Goal: Obtain resource: Download file/media

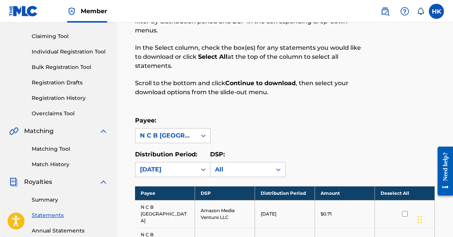
scroll to position [142, 0]
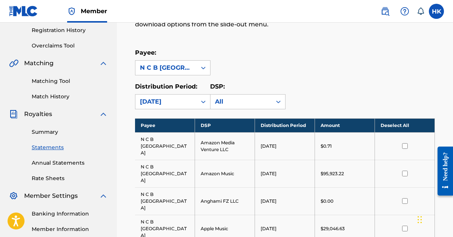
click at [48, 133] on link "Summary" at bounding box center [70, 132] width 76 height 8
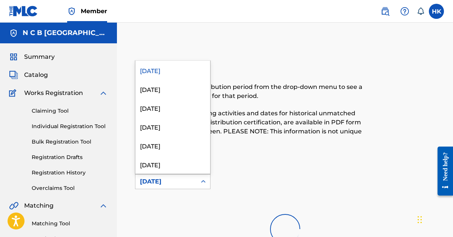
click at [204, 181] on icon at bounding box center [203, 182] width 8 height 8
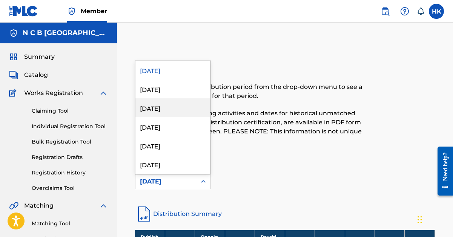
click at [173, 107] on div "[DATE]" at bounding box center [172, 107] width 75 height 19
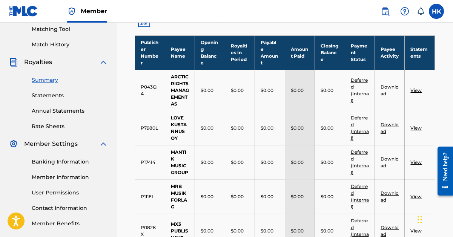
scroll to position [301, 0]
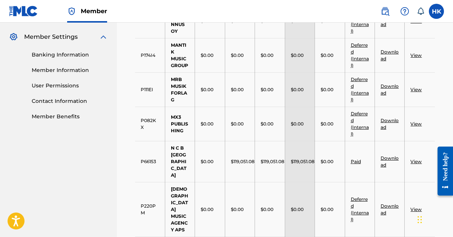
click at [412, 159] on link "View" at bounding box center [415, 162] width 11 height 6
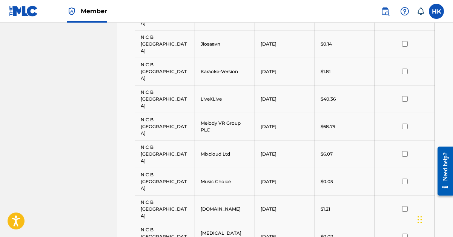
scroll to position [641, 0]
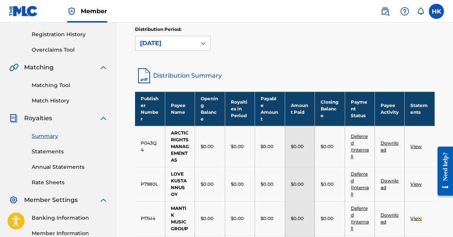
scroll to position [75, 0]
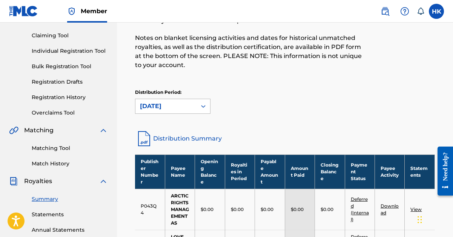
click at [200, 103] on icon at bounding box center [203, 107] width 8 height 8
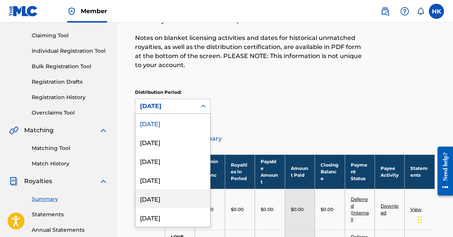
click at [164, 196] on div "[DATE]" at bounding box center [172, 198] width 75 height 19
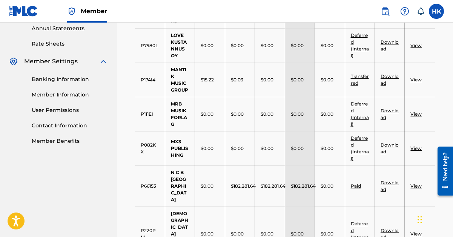
scroll to position [264, 0]
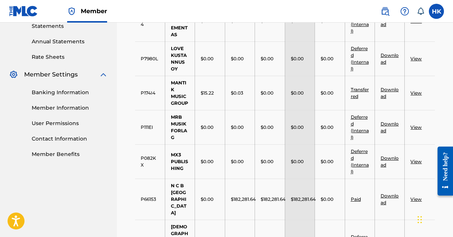
click at [391, 89] on link "Download" at bounding box center [389, 93] width 18 height 12
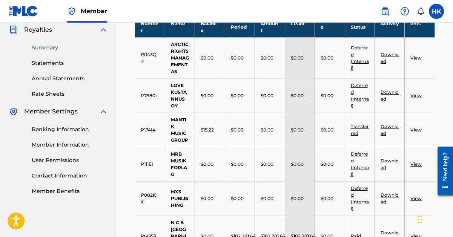
scroll to position [226, 0]
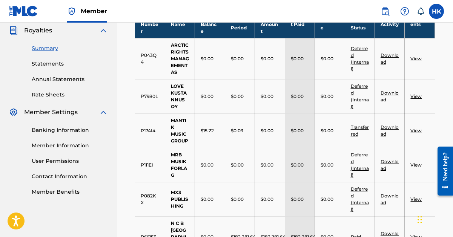
click at [411, 130] on link "View" at bounding box center [415, 131] width 11 height 6
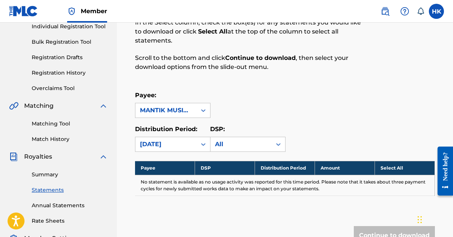
scroll to position [113, 0]
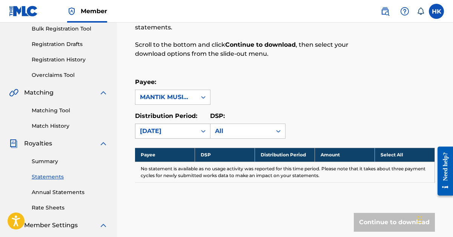
click at [202, 133] on icon at bounding box center [203, 131] width 8 height 8
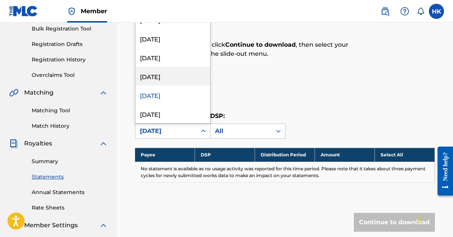
click at [177, 79] on div "[DATE]" at bounding box center [172, 76] width 75 height 19
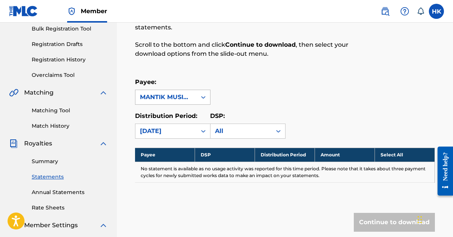
click at [200, 96] on icon at bounding box center [203, 97] width 8 height 8
click at [248, 109] on div "Payee: MANTIK MUSIC GROUP Distribution Period: [DATE] DSP: All" at bounding box center [285, 108] width 300 height 61
click at [200, 129] on icon at bounding box center [203, 131] width 8 height 8
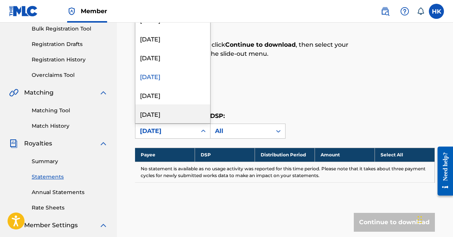
click at [190, 115] on div "[DATE]" at bounding box center [172, 113] width 75 height 19
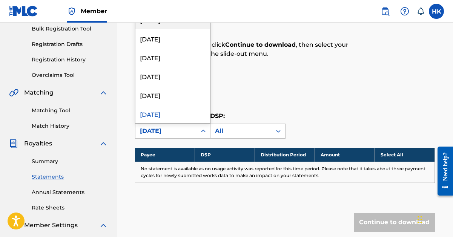
click at [202, 128] on icon at bounding box center [203, 131] width 8 height 8
click at [204, 117] on div "[DATE]" at bounding box center [172, 113] width 75 height 19
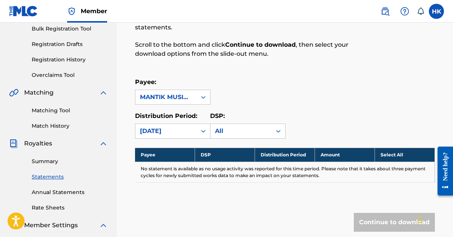
click at [50, 162] on link "Summary" at bounding box center [70, 162] width 76 height 8
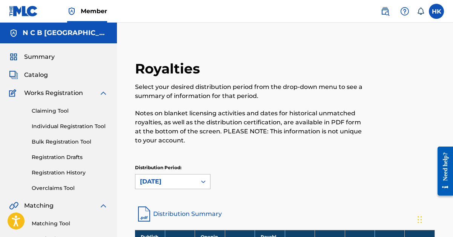
click at [205, 180] on icon at bounding box center [203, 182] width 8 height 8
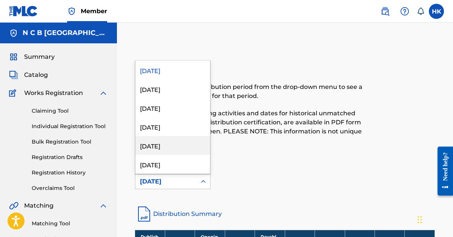
click at [182, 142] on div "[DATE]" at bounding box center [172, 145] width 75 height 19
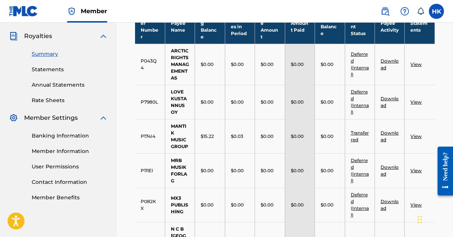
scroll to position [226, 0]
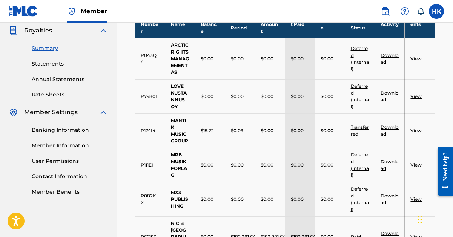
click at [419, 130] on link "View" at bounding box center [415, 131] width 11 height 6
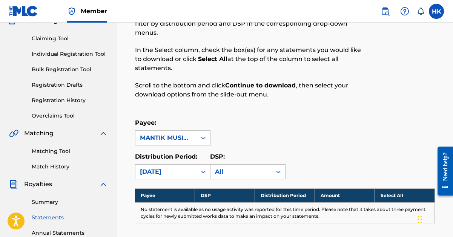
scroll to position [113, 0]
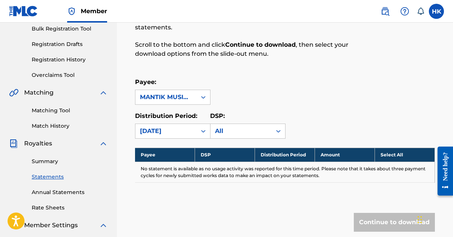
click at [35, 164] on link "Summary" at bounding box center [70, 162] width 76 height 8
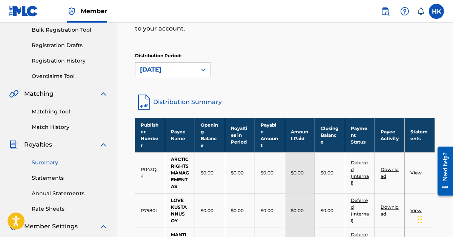
scroll to position [113, 0]
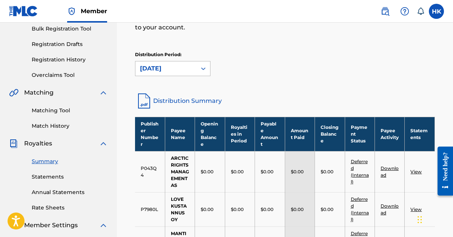
click at [208, 68] on div at bounding box center [203, 69] width 14 height 14
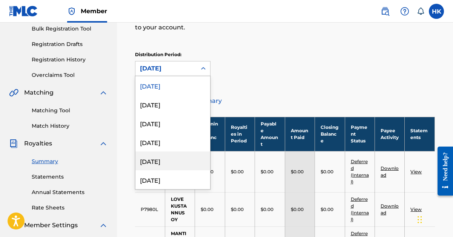
click at [180, 160] on div "[DATE]" at bounding box center [172, 160] width 75 height 19
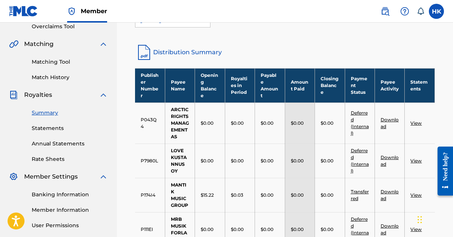
scroll to position [264, 0]
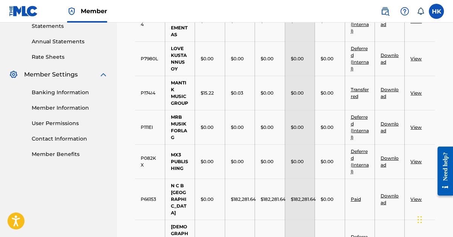
click at [382, 90] on link "Download" at bounding box center [389, 93] width 18 height 12
